Goal: Check status

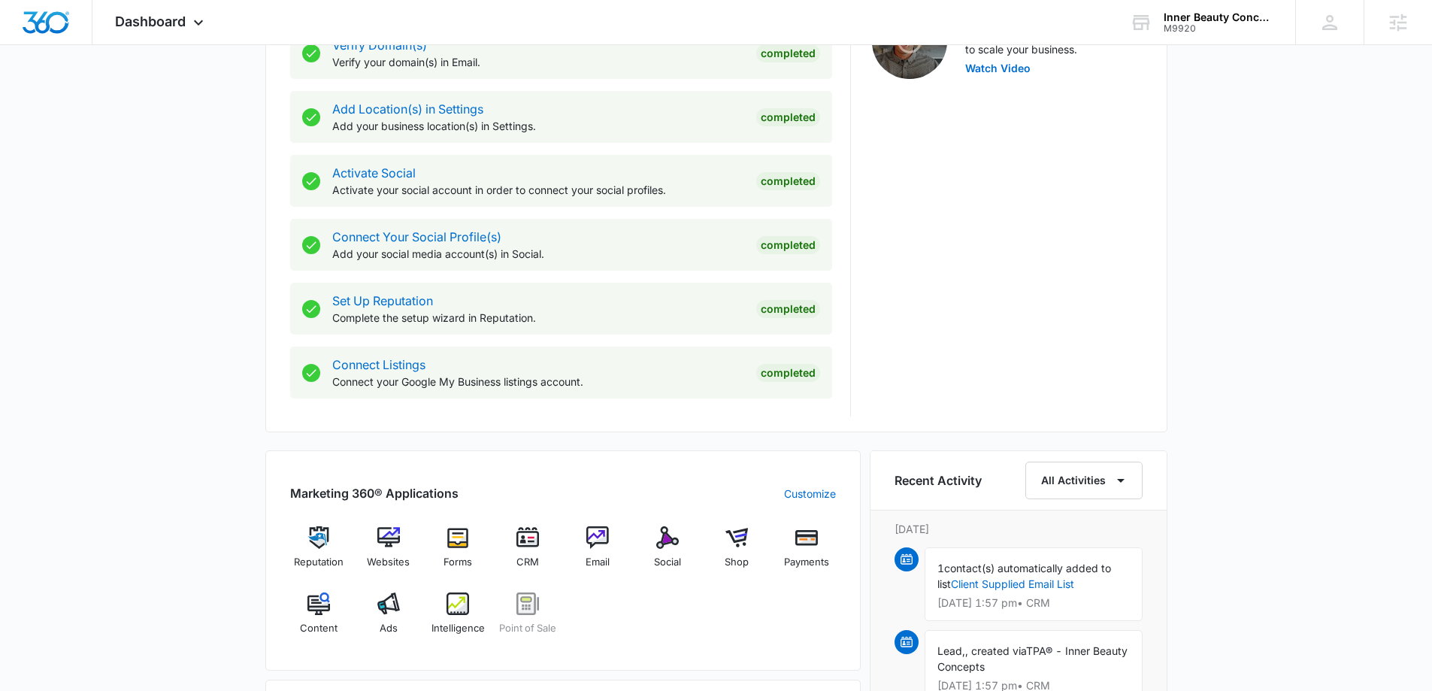
scroll to position [601, 0]
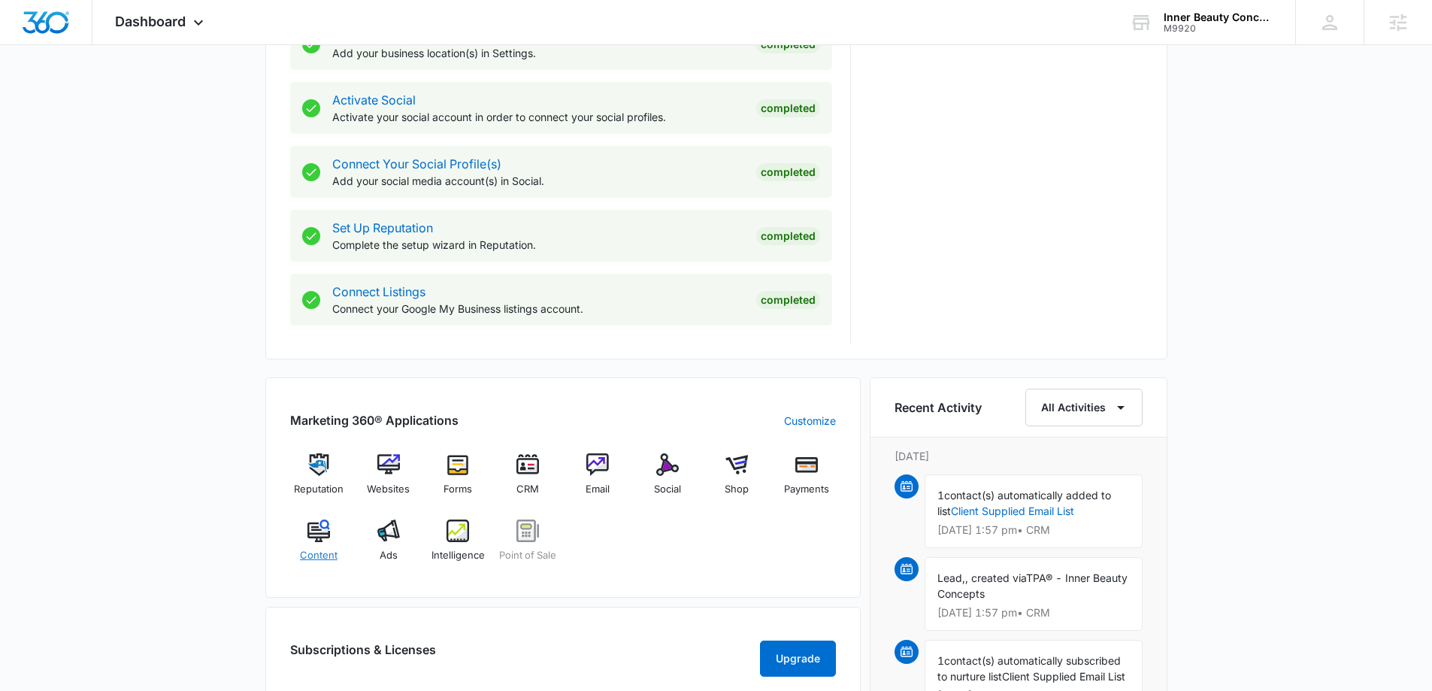
click at [310, 541] on img at bounding box center [319, 531] width 23 height 23
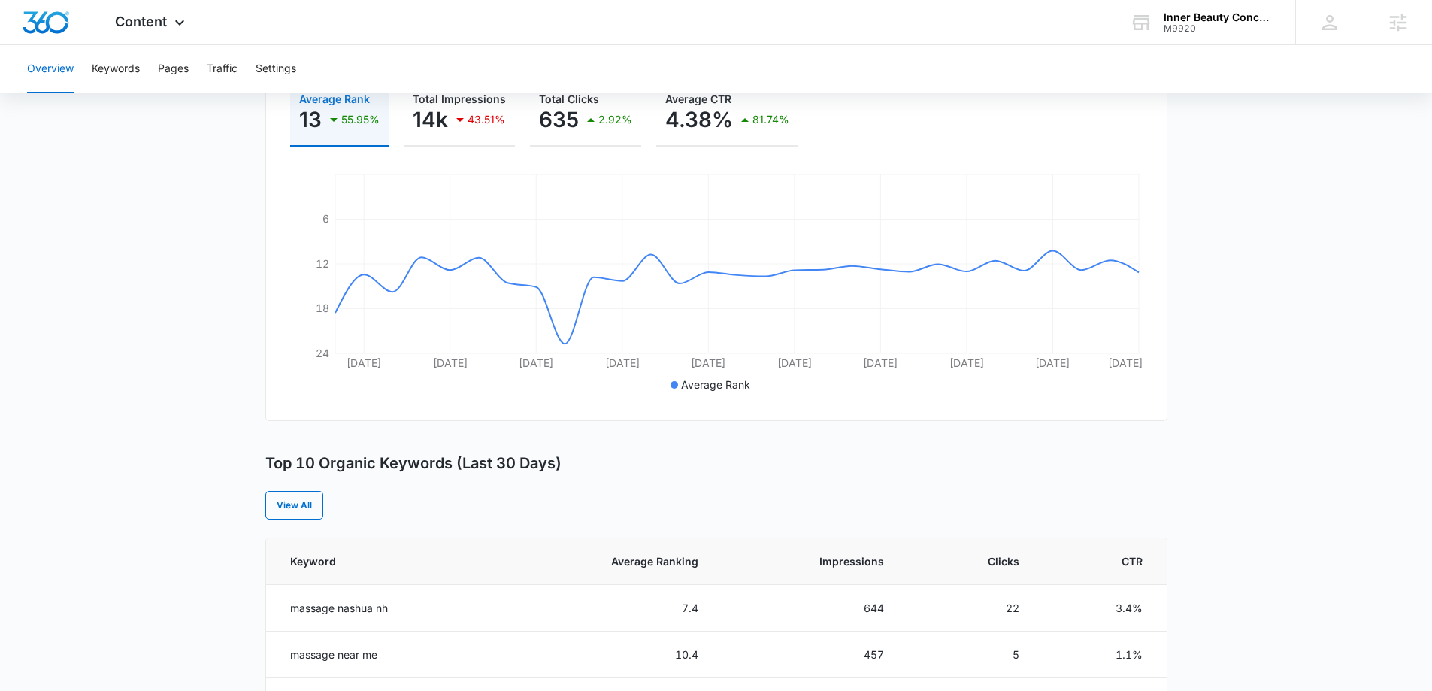
scroll to position [75, 0]
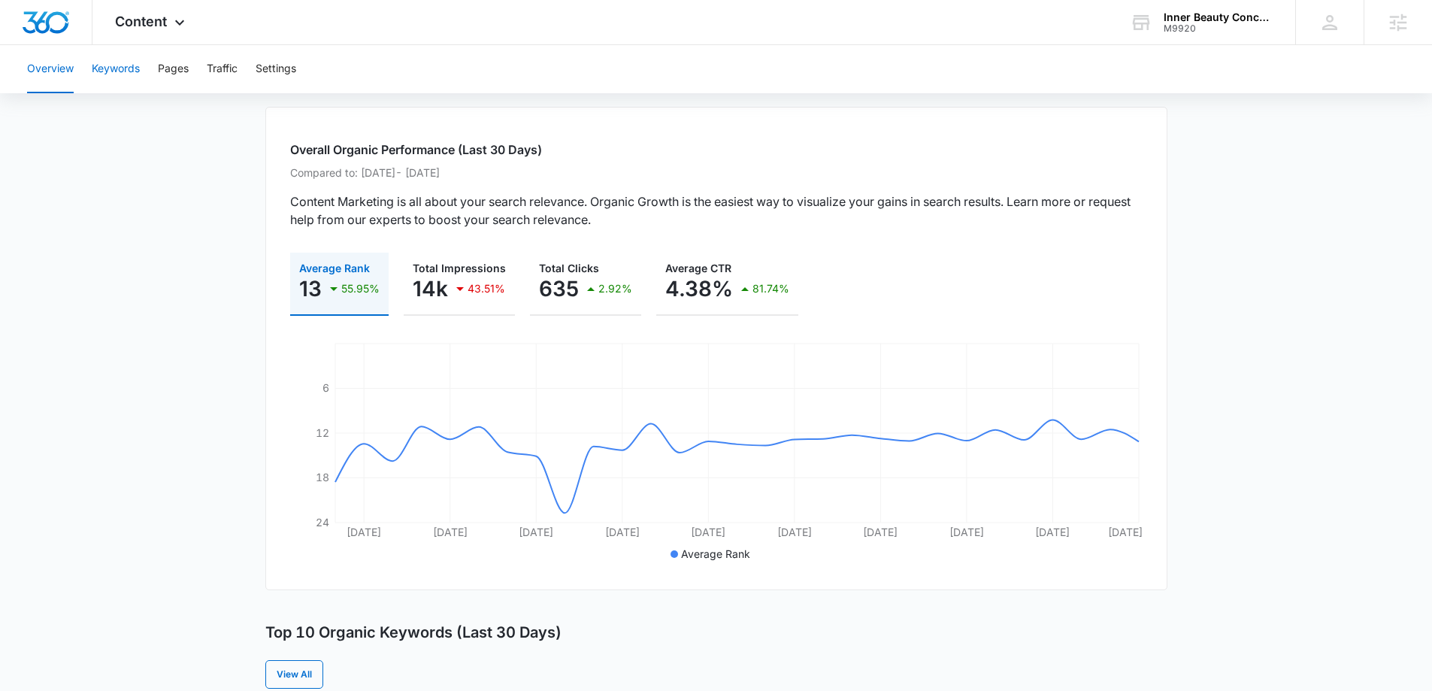
click at [129, 70] on button "Keywords" at bounding box center [116, 69] width 48 height 48
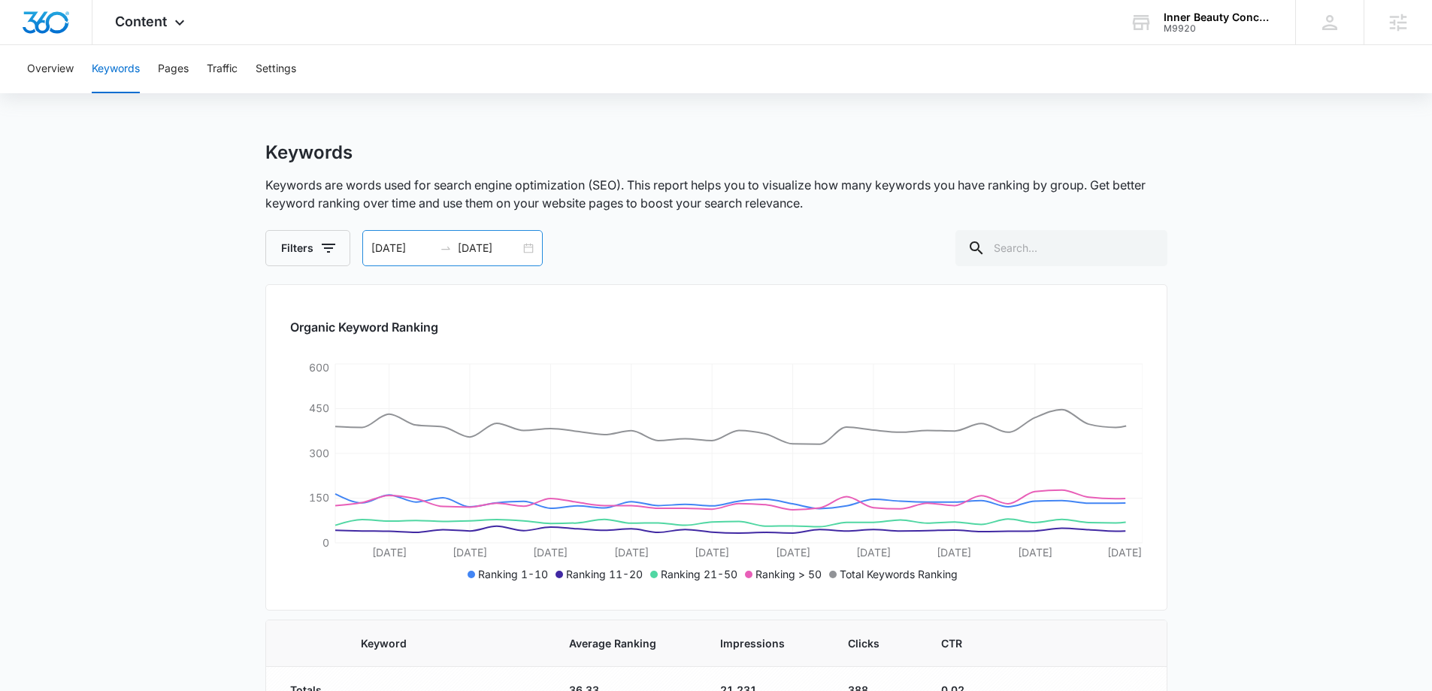
click at [429, 250] on input "08/01/2025" at bounding box center [402, 248] width 62 height 17
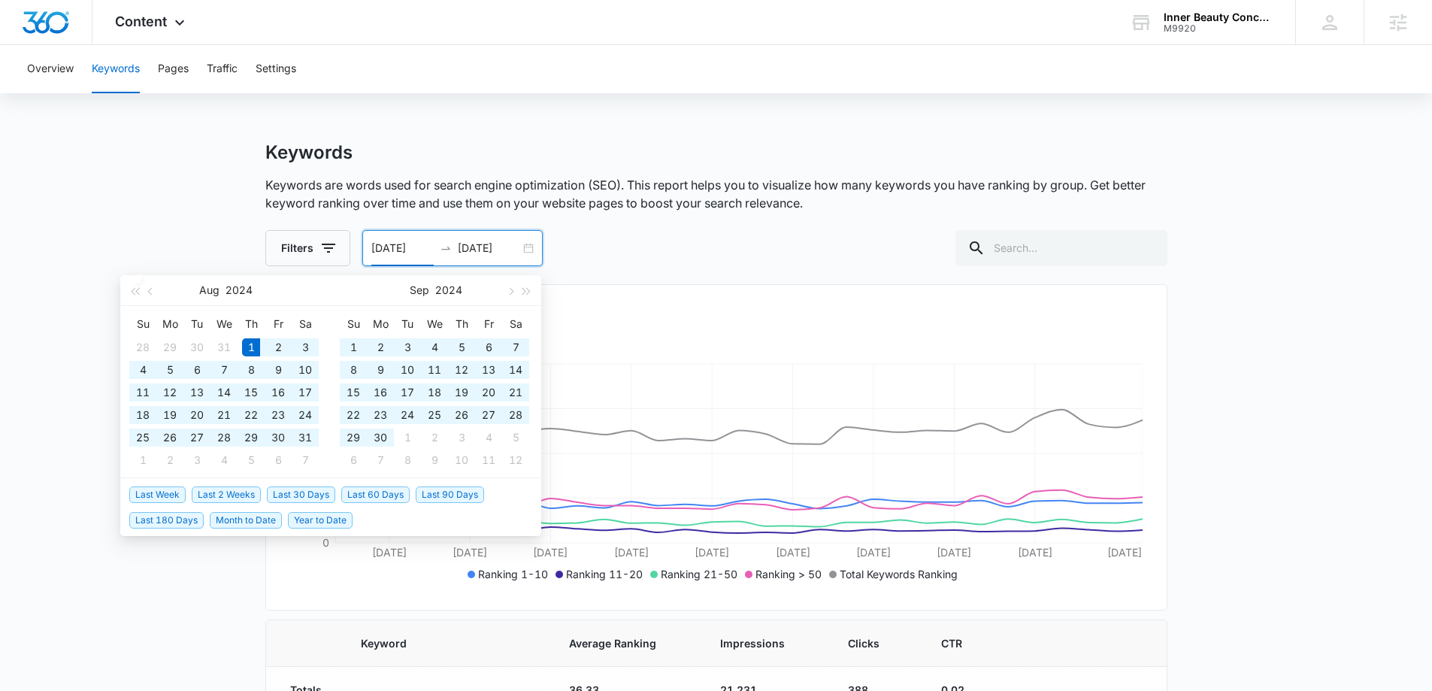
type input "08/01/2024"
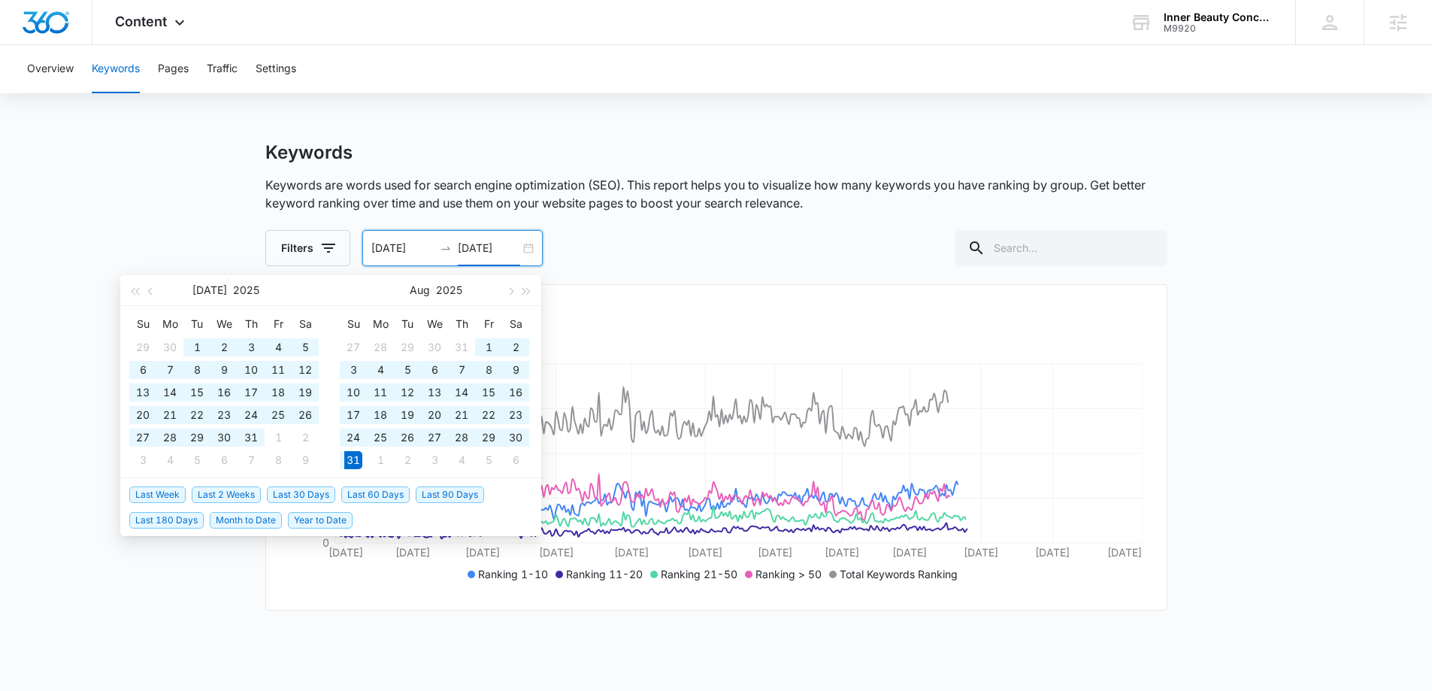
click at [769, 108] on div "Overview Keywords Pages Traffic Settings Keywords Keywords are words used for s…" at bounding box center [716, 454] width 1432 height 818
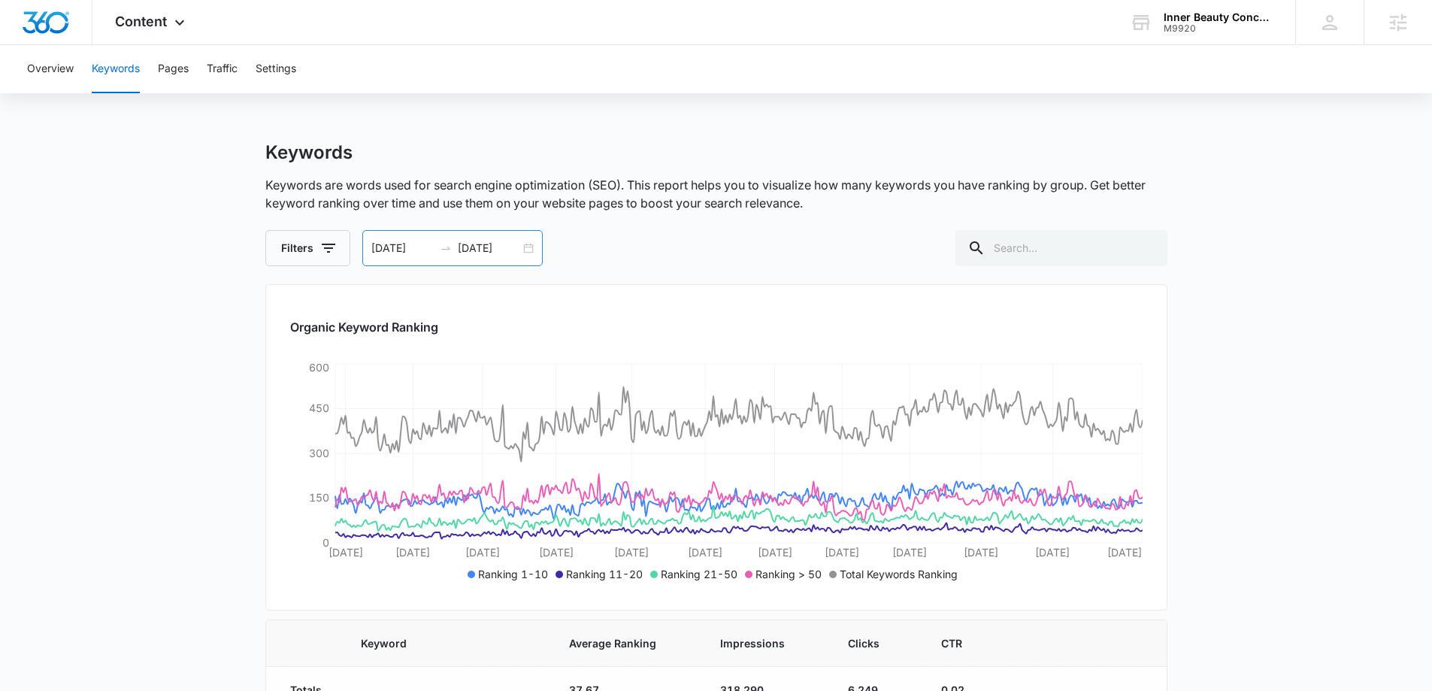
click at [464, 244] on input "08/31/2025" at bounding box center [489, 248] width 62 height 17
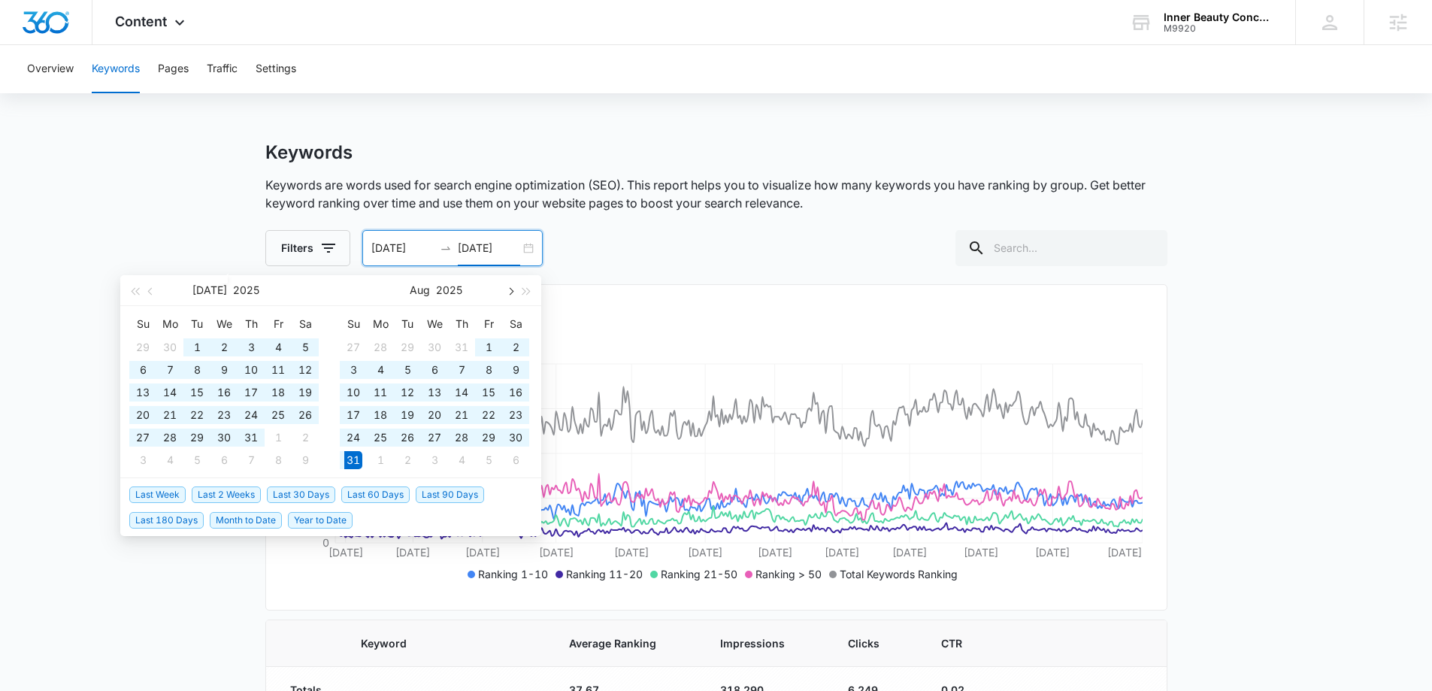
click at [511, 293] on span "button" at bounding box center [510, 291] width 8 height 8
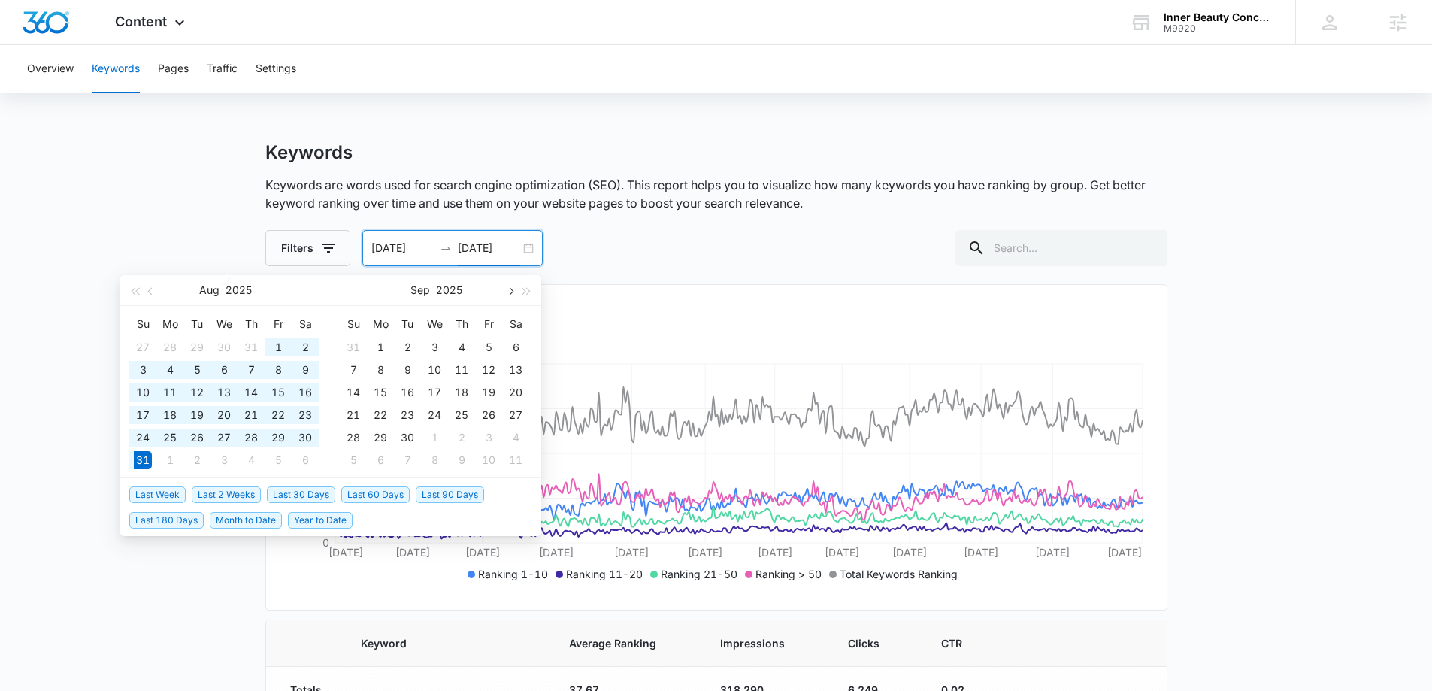
click at [511, 293] on span "button" at bounding box center [510, 291] width 8 height 8
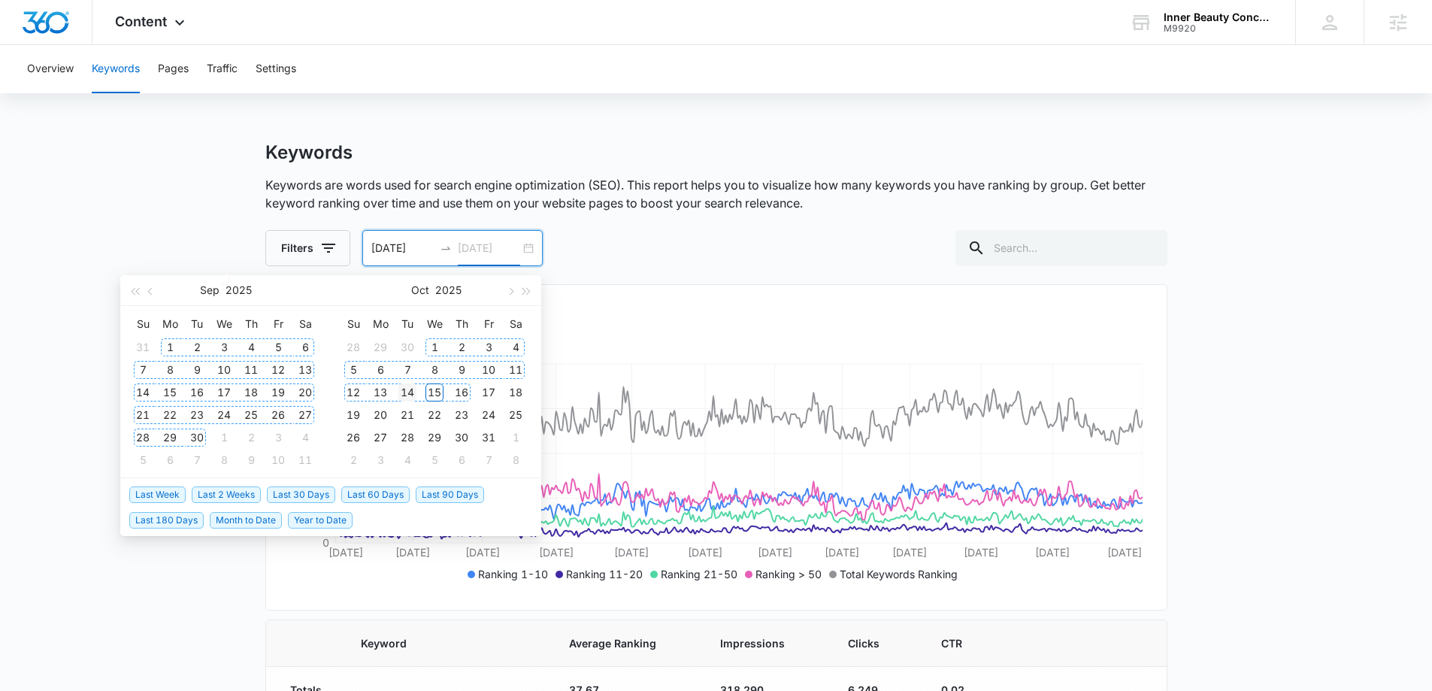
type input "10/14/2025"
click at [406, 389] on div "14" at bounding box center [407, 392] width 18 height 18
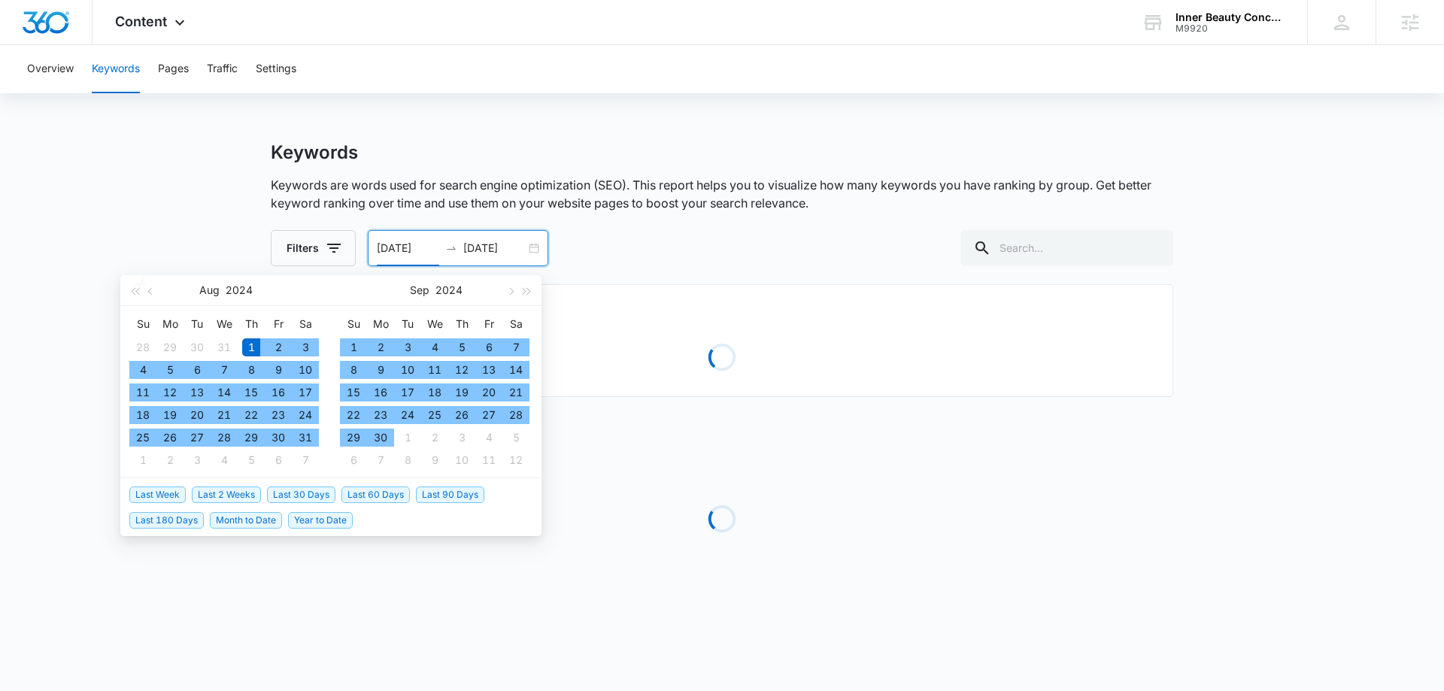
type input "08/01/2024"
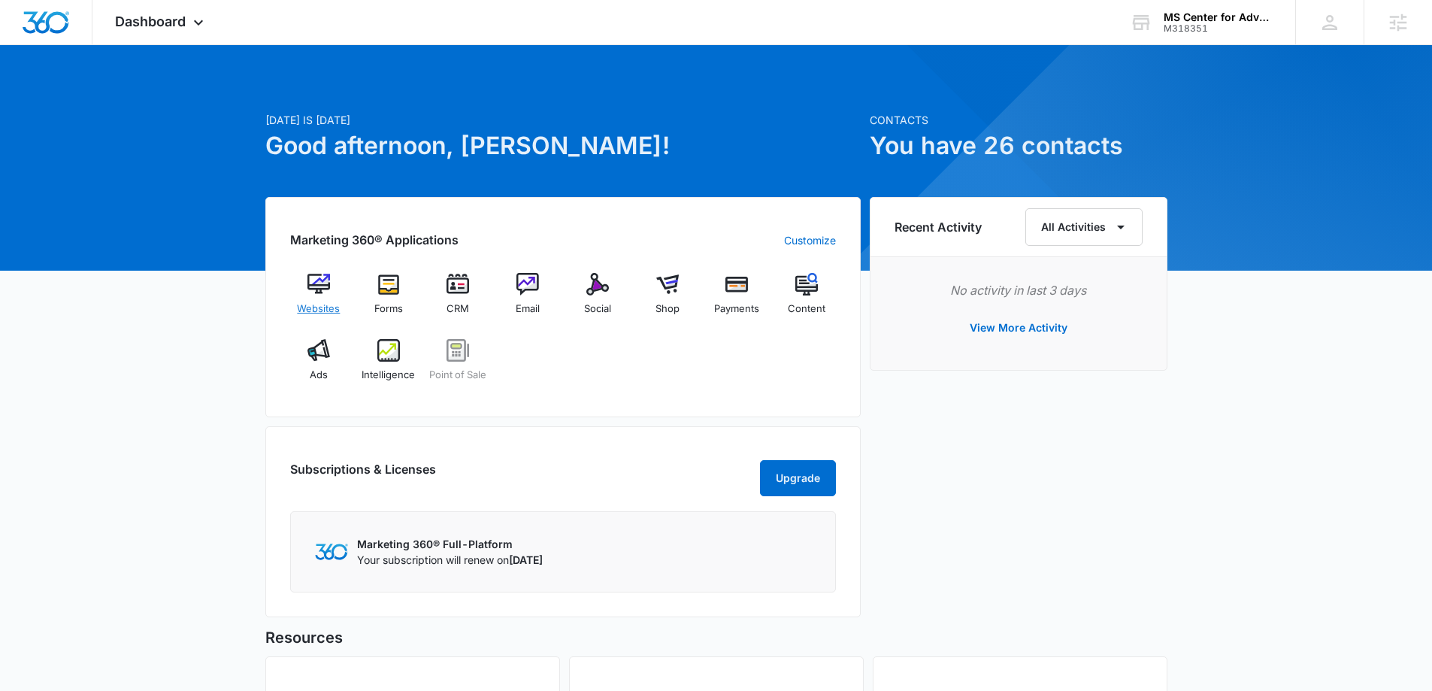
click at [314, 283] on img at bounding box center [319, 284] width 23 height 23
